Goal: Information Seeking & Learning: Learn about a topic

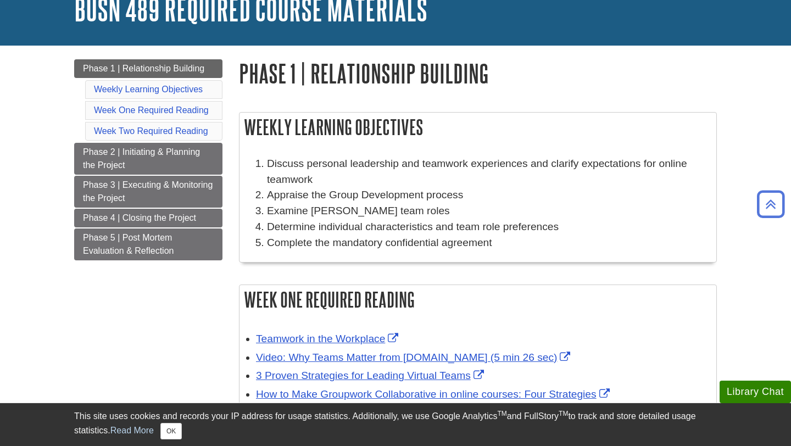
scroll to position [46, 0]
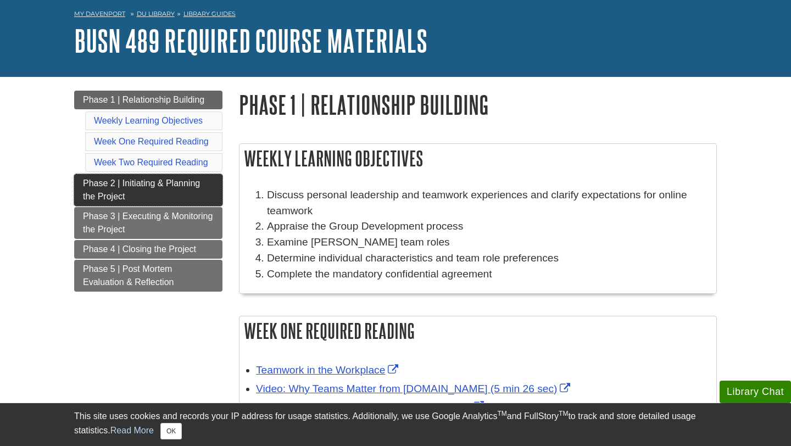
click at [170, 186] on span "Phase 2 | Initiating & Planning the Project" at bounding box center [141, 190] width 117 height 23
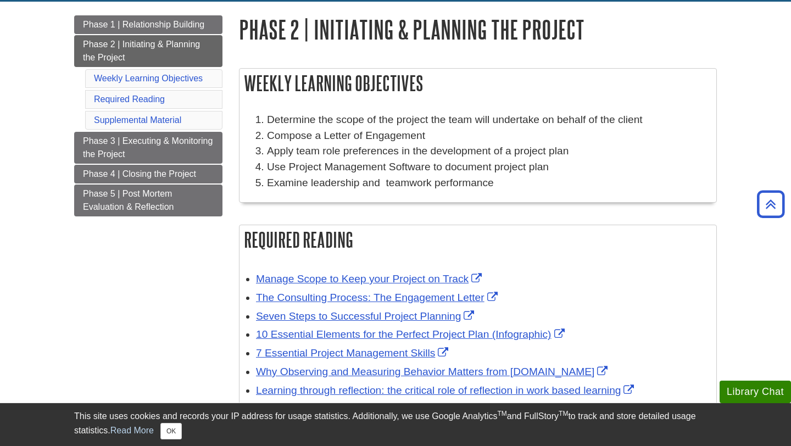
scroll to position [114, 0]
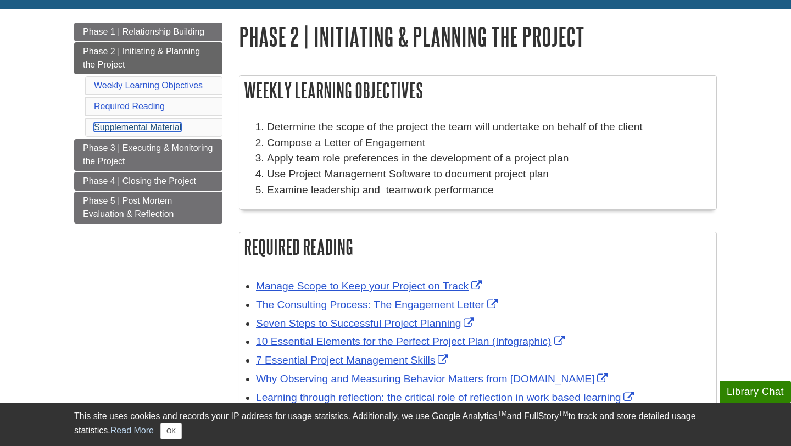
click at [146, 130] on link "Supplemental Material" at bounding box center [137, 127] width 87 height 9
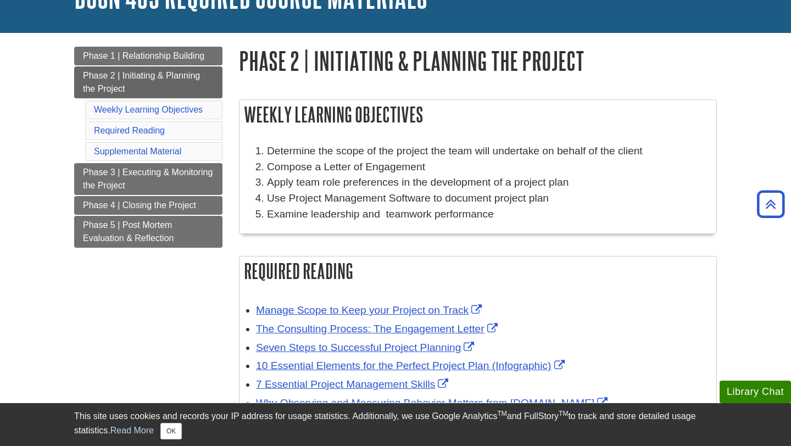
scroll to position [87, 0]
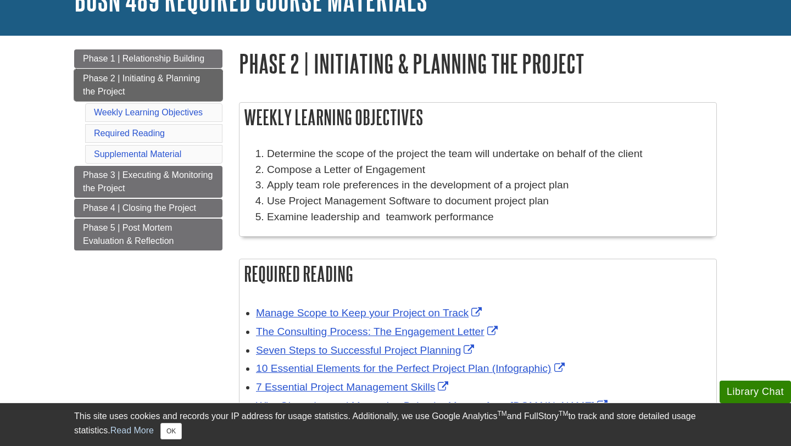
click at [170, 77] on span "Phase 2 | Initiating & Planning the Project" at bounding box center [141, 85] width 117 height 23
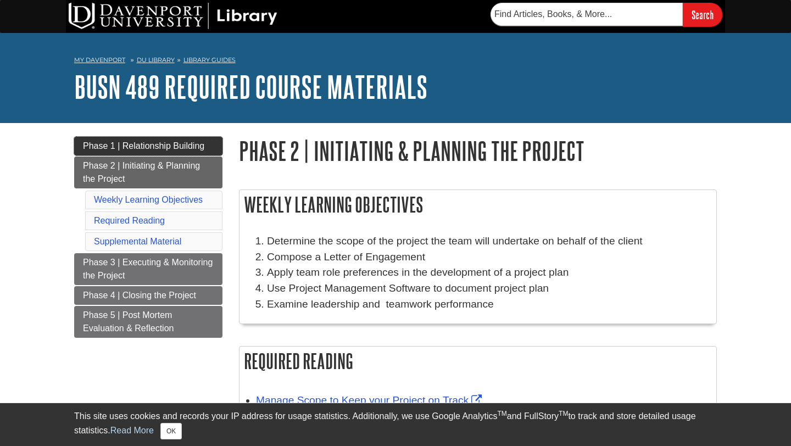
click at [146, 144] on span "Phase 1 | Relationship Building" at bounding box center [143, 145] width 121 height 9
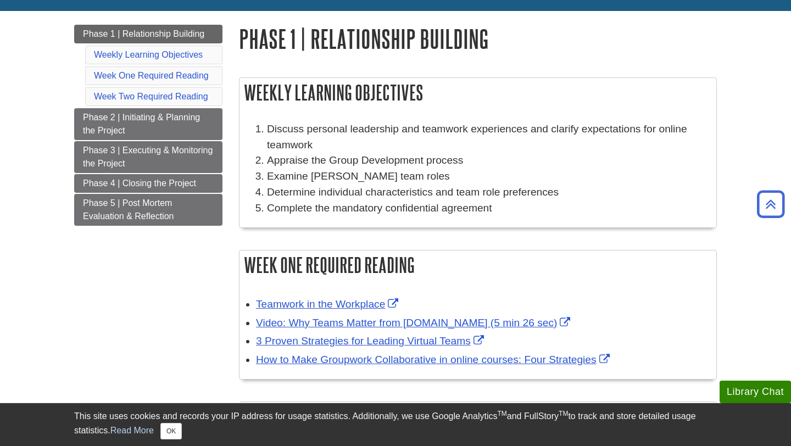
scroll to position [94, 0]
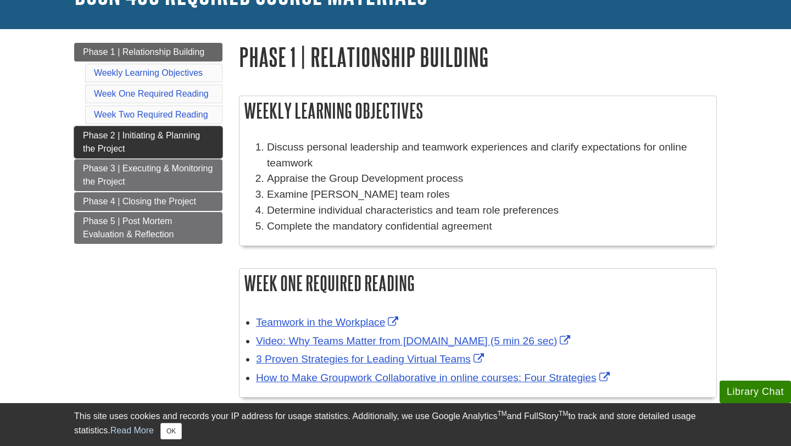
click at [138, 139] on span "Phase 2 | Initiating & Planning the Project" at bounding box center [141, 142] width 117 height 23
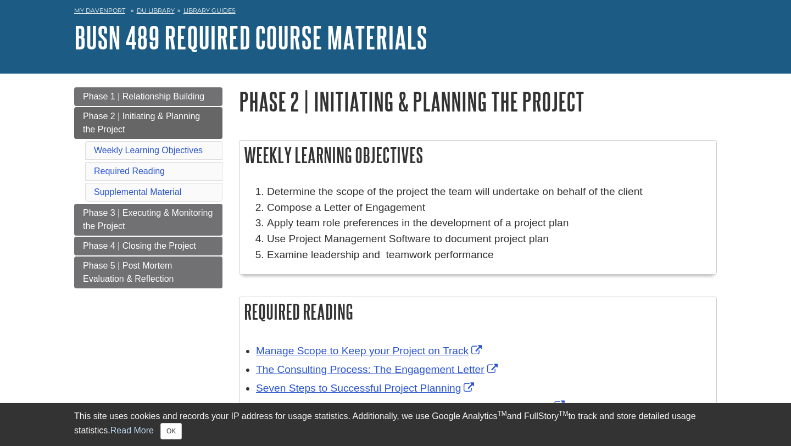
scroll to position [51, 0]
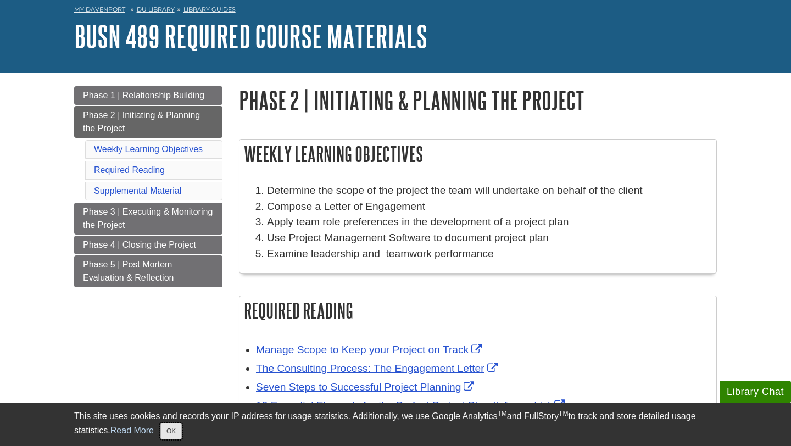
click at [174, 435] on button "OK" at bounding box center [170, 431] width 21 height 16
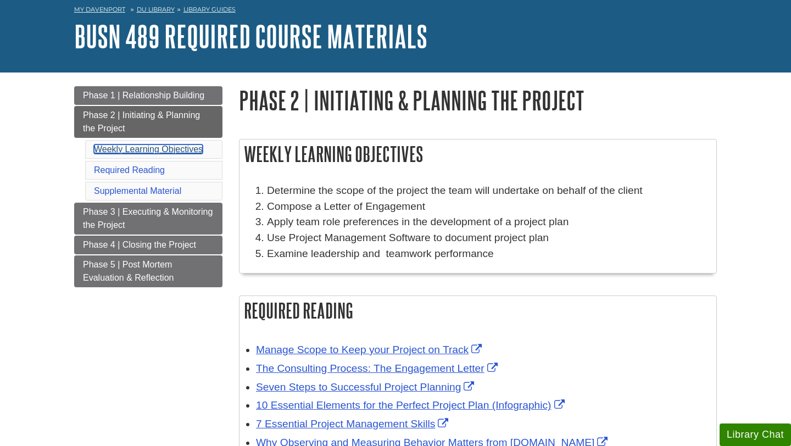
click at [138, 146] on link "Weekly Learning Objectives" at bounding box center [148, 148] width 109 height 9
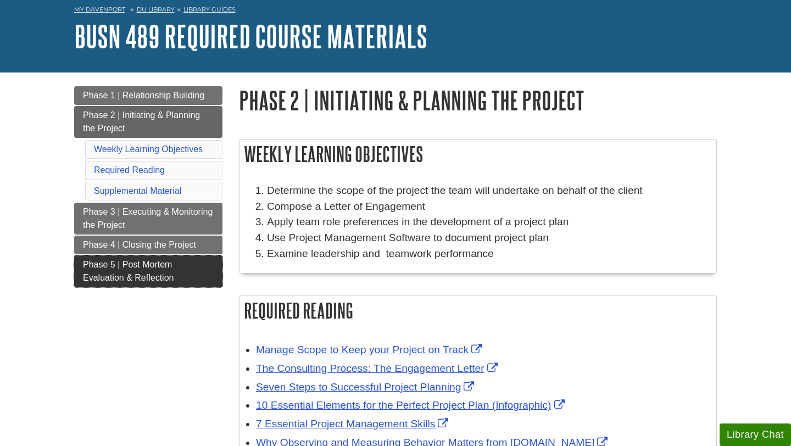
scroll to position [190, 0]
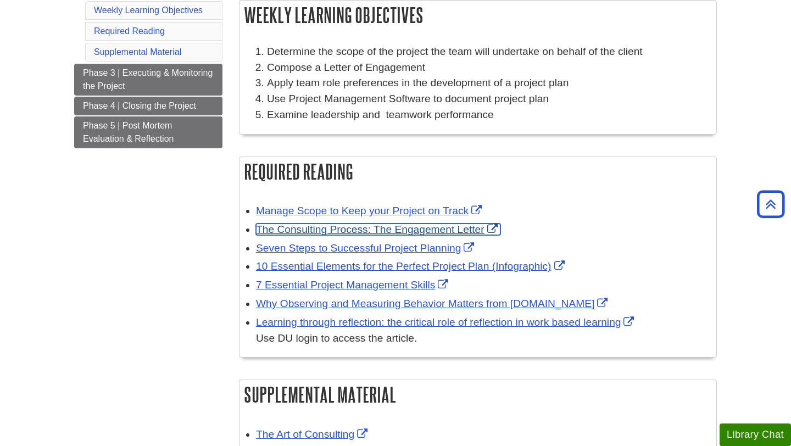
click at [414, 229] on link "The Consulting Process: The Engagement Letter" at bounding box center [378, 230] width 244 height 12
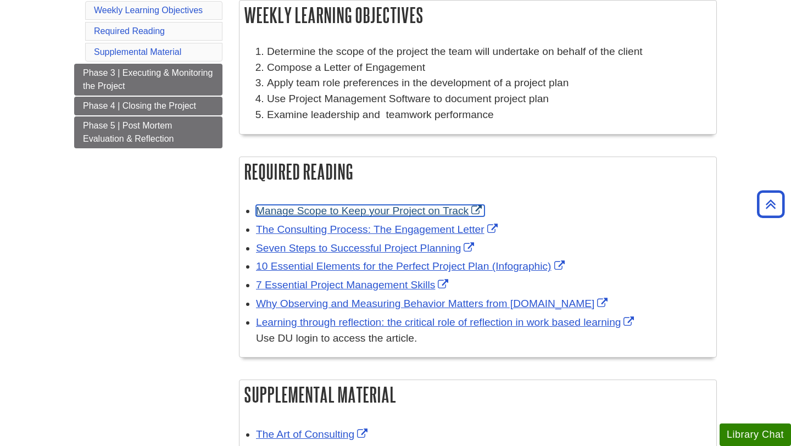
click at [414, 206] on link "Manage Scope to Keep your Project on Track" at bounding box center [370, 211] width 229 height 12
